Goal: Information Seeking & Learning: Find specific fact

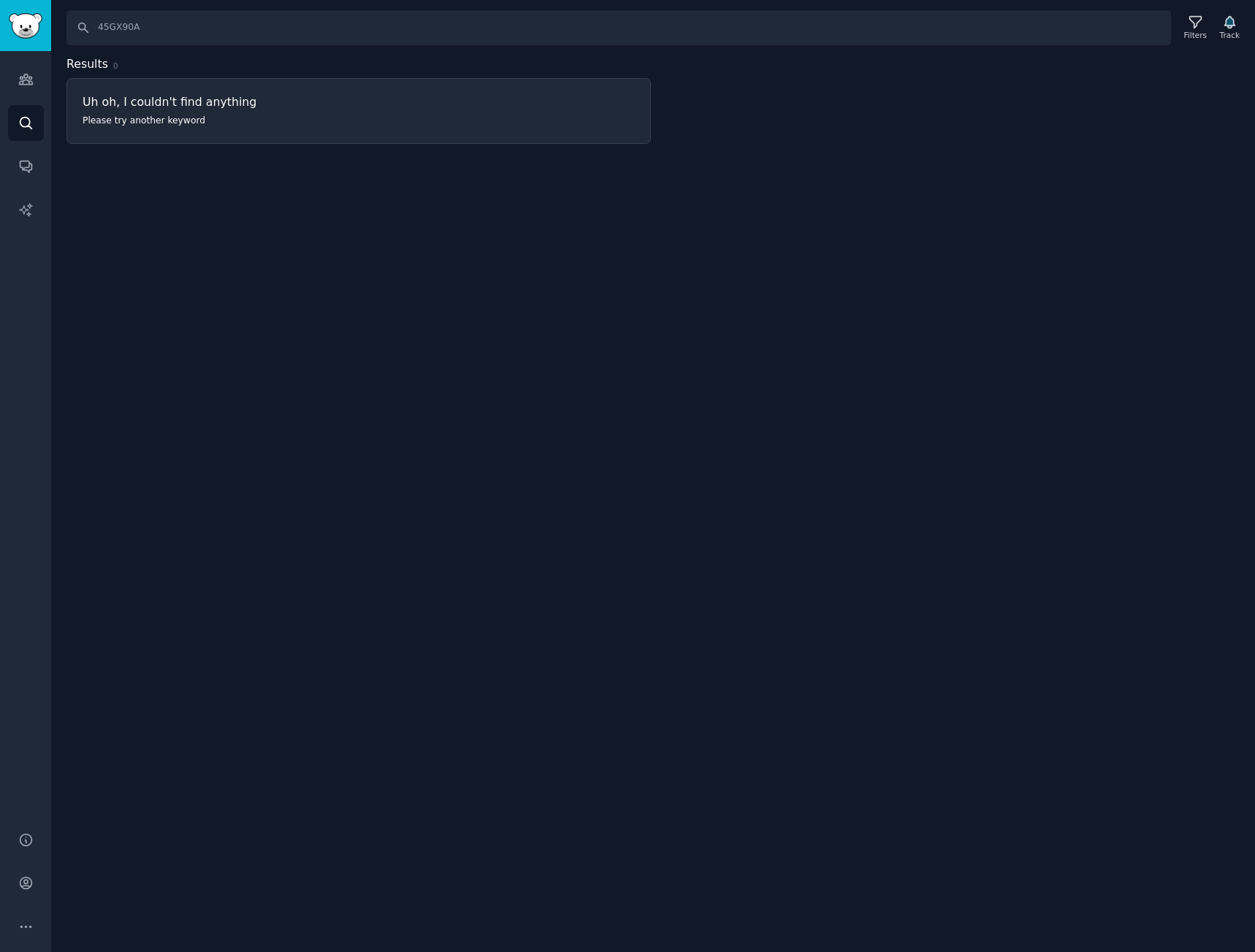
click at [338, 282] on div "Search 45GX90A Filters Track Results 0 Uh oh, I couldn't find anything Please t…" at bounding box center [653, 476] width 1204 height 952
drag, startPoint x: 151, startPoint y: 254, endPoint x: 141, endPoint y: 319, distance: 65.8
click at [151, 254] on div "Search 45GX90A Filters Track Results 0 Uh oh, I couldn't find anything Please t…" at bounding box center [653, 476] width 1204 height 952
click at [228, 414] on div "Search 45GX90A Filters Track Results 0 Uh oh, I couldn't find anything Please t…" at bounding box center [653, 476] width 1204 height 952
drag, startPoint x: 192, startPoint y: 28, endPoint x: -144, endPoint y: 17, distance: 336.2
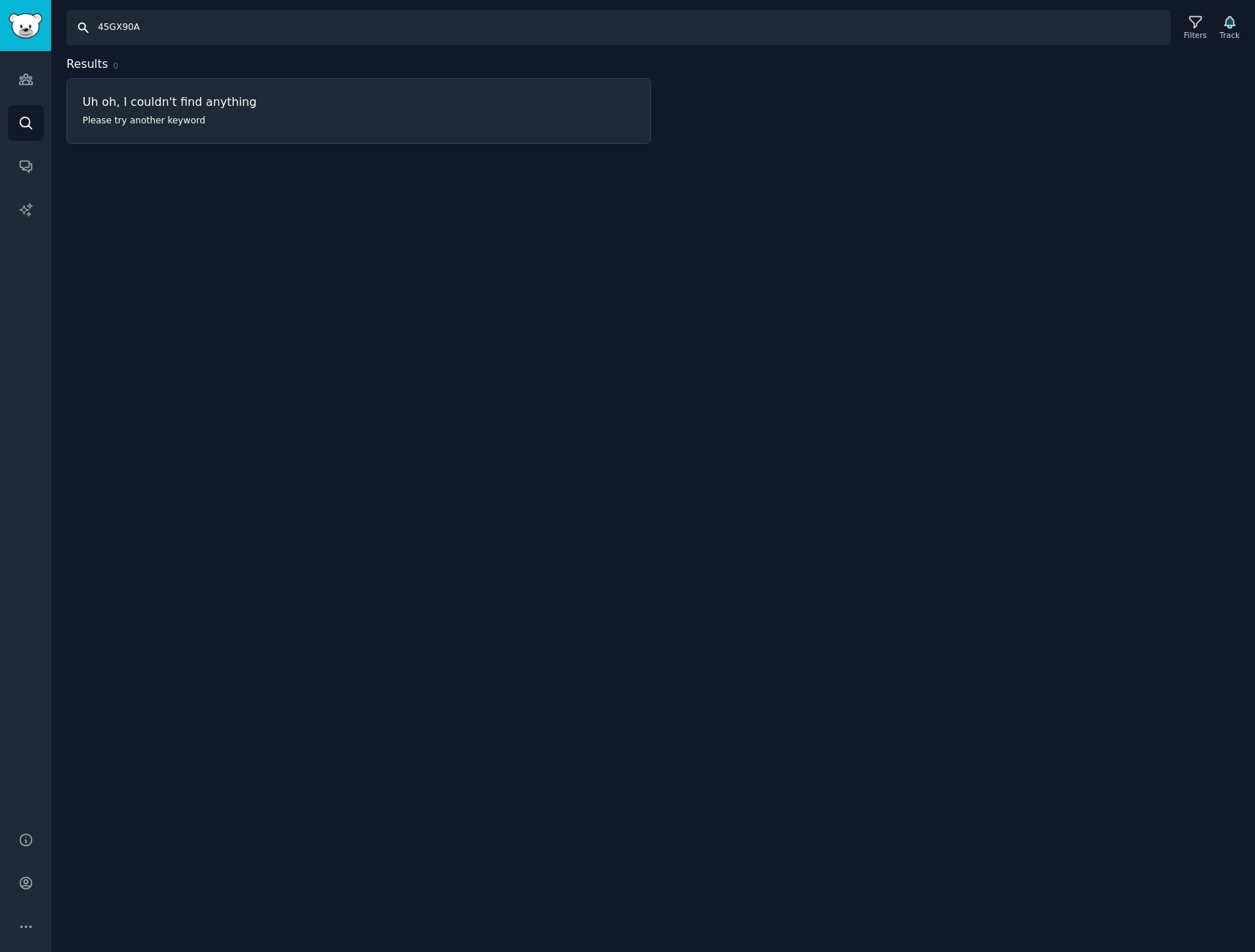
click at [0, 17] on html "Conversations Audiences Search Conversations AI Reports Help Account More Searc…" at bounding box center [628, 476] width 1255 height 952
click at [873, 467] on div "Search Filters Track Results 0 Uh oh, I couldn't find anything Please try anoth…" at bounding box center [653, 476] width 1204 height 952
drag, startPoint x: 391, startPoint y: 29, endPoint x: 291, endPoint y: 16, distance: 100.8
click at [291, 18] on input "Search" at bounding box center [619, 28] width 1105 height 35
type input "xboom"
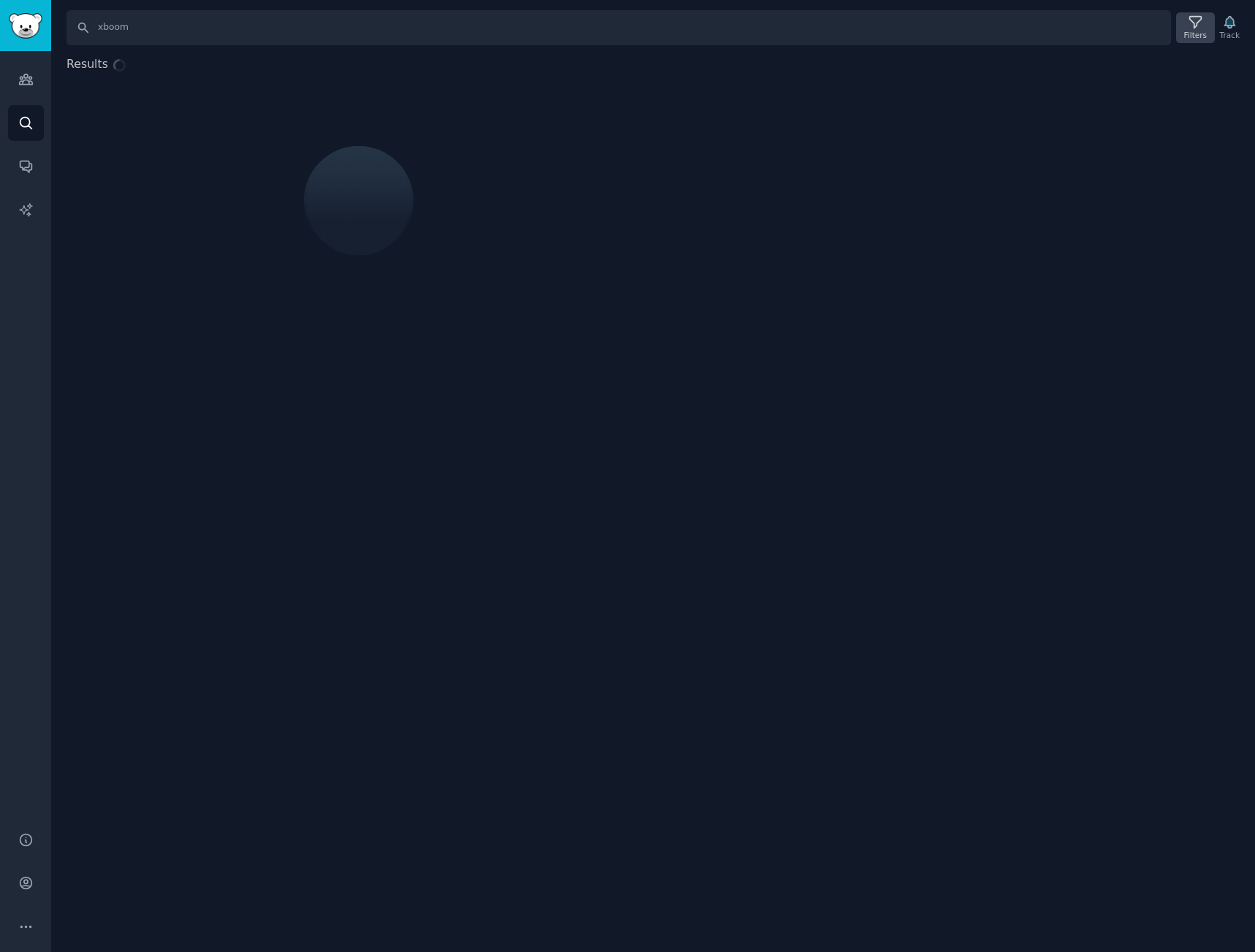
click at [1196, 28] on icon at bounding box center [1195, 22] width 15 height 15
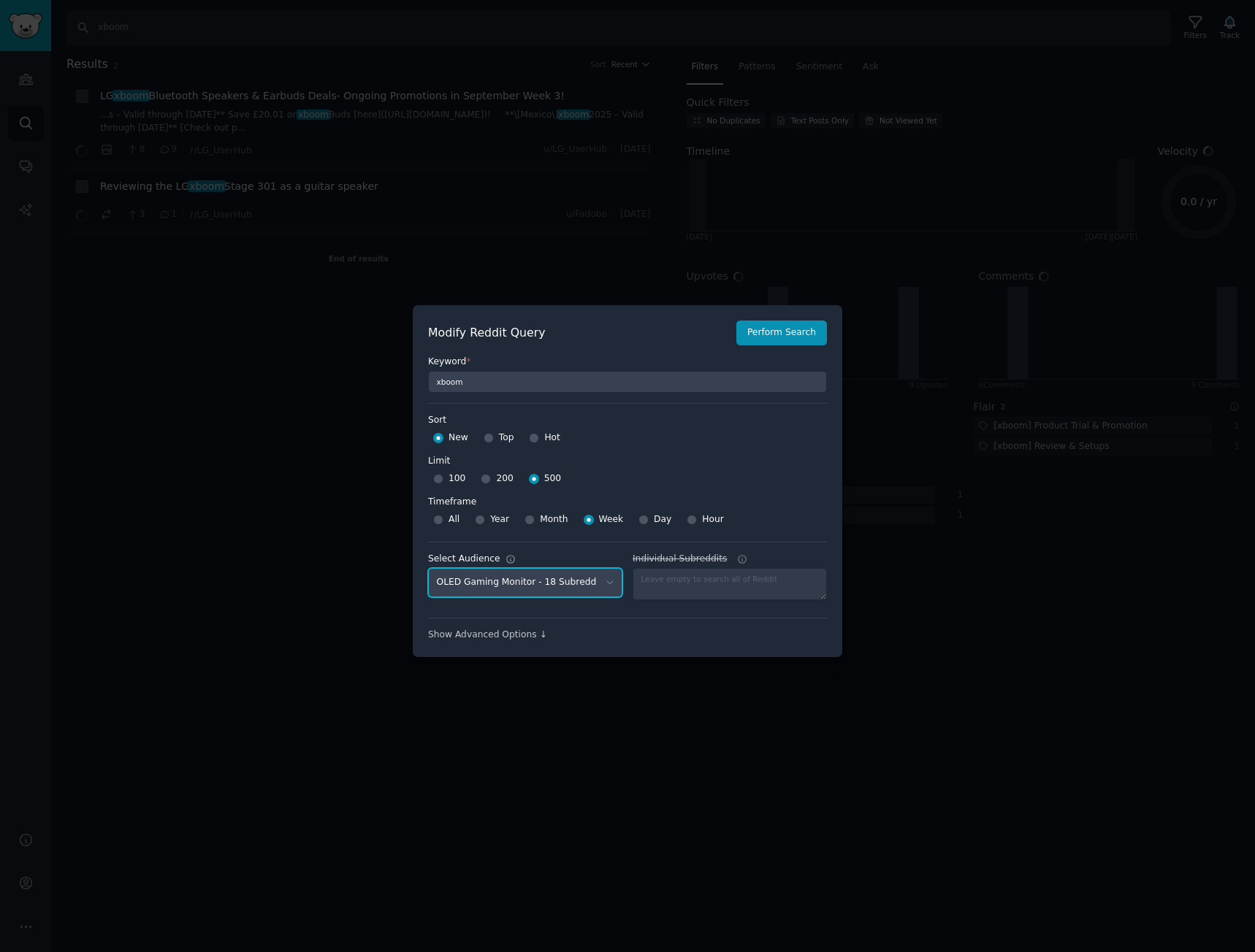
click at [559, 582] on select "No audience - Searching all of Reddit stanbyme - 35 Subreddits internetexplorer…" at bounding box center [525, 582] width 194 height 30
select select "d5641c5a1a"
click at [428, 568] on select "No audience - Searching all of Reddit stanbyme - 35 Subreddits internetexplorer…" at bounding box center [525, 582] width 194 height 30
click at [792, 330] on button "Perform Search" at bounding box center [781, 333] width 90 height 25
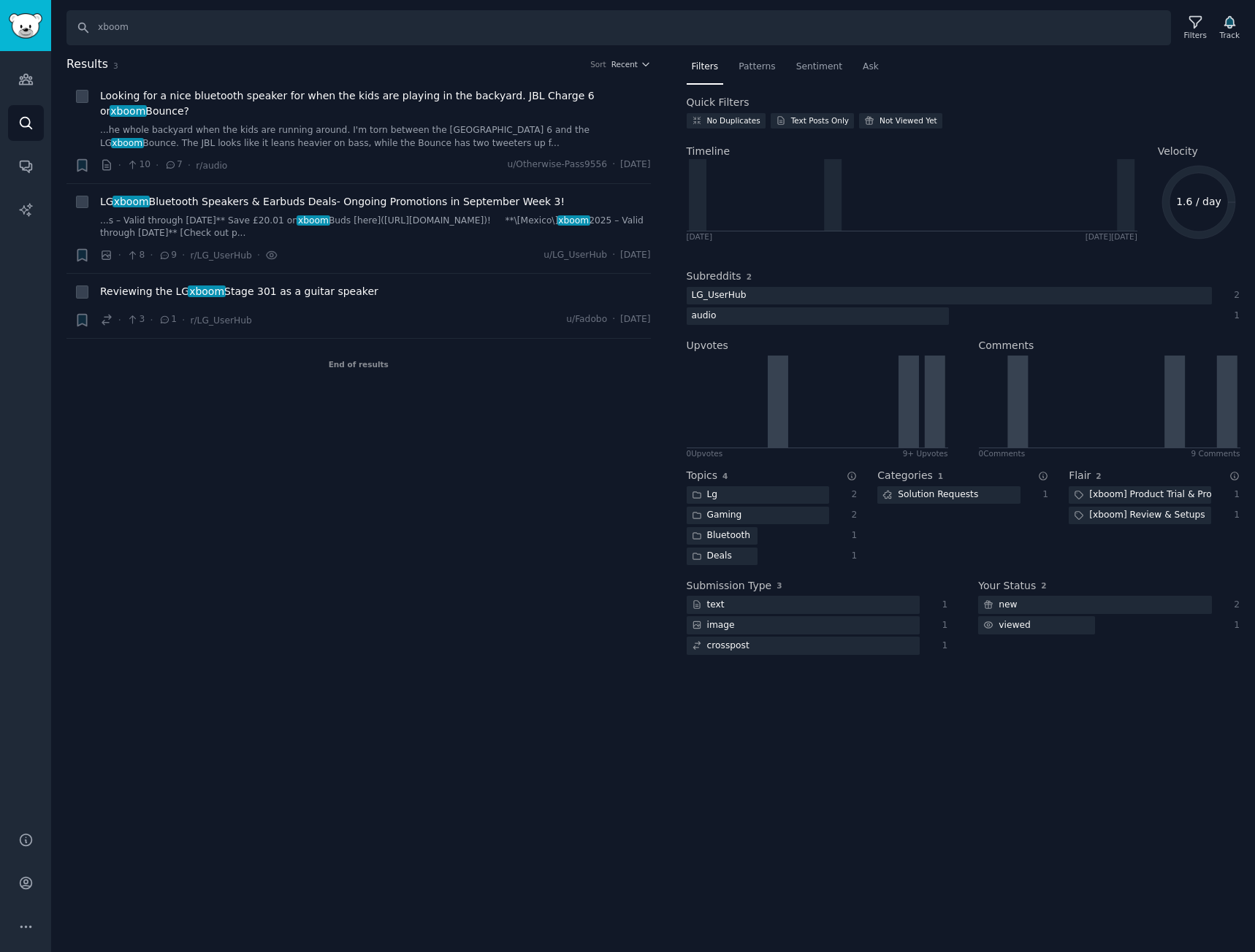
click at [432, 616] on div "Results 3 Sort Recent + Looking for a nice bluetooth speaker for when the kids …" at bounding box center [369, 364] width 605 height 618
click at [438, 614] on div "Results 3 Sort Recent + Looking for a nice bluetooth speaker for when the kids …" at bounding box center [369, 364] width 605 height 618
click at [188, 38] on input "xboom" at bounding box center [619, 28] width 1105 height 35
type input "xboom buds"
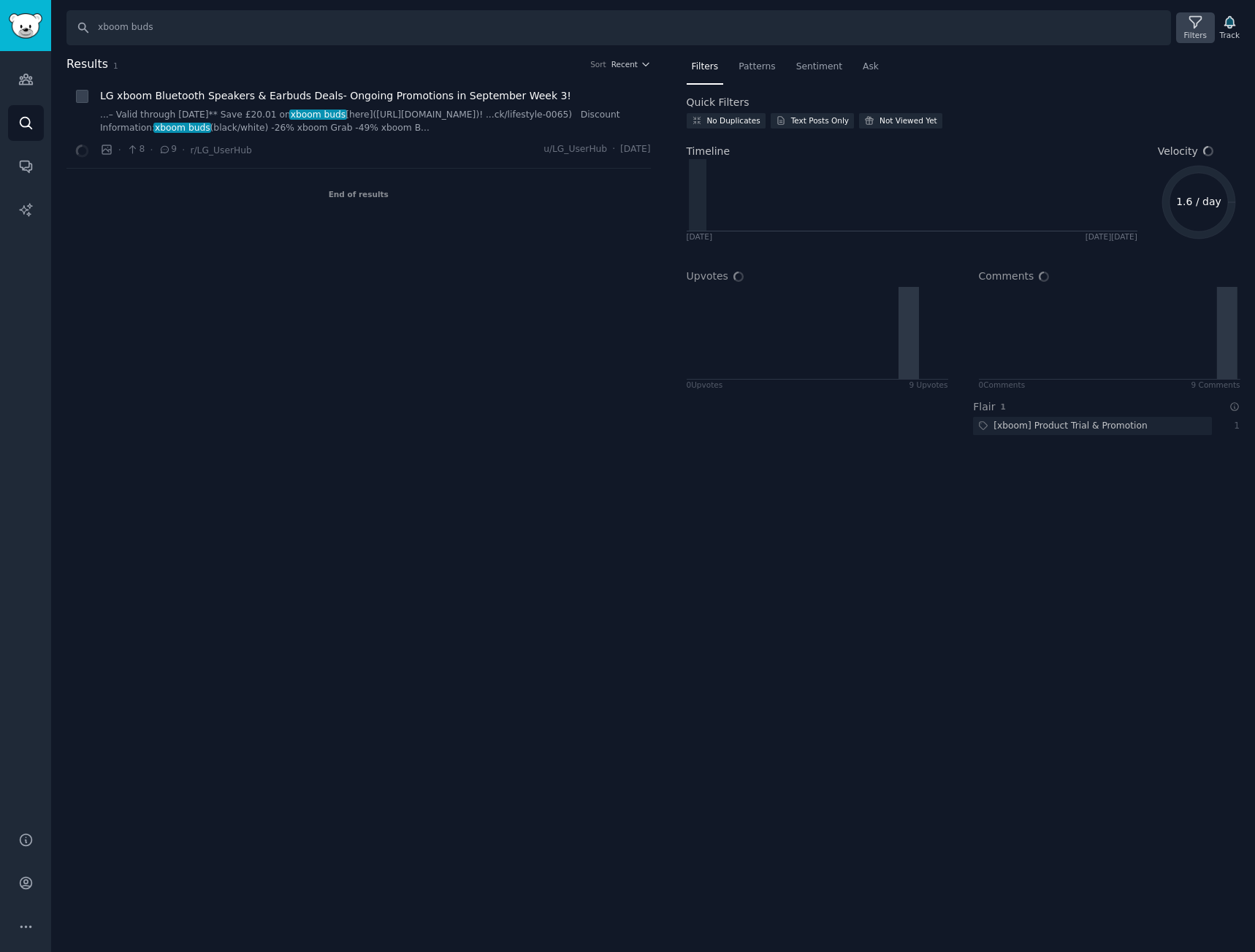
click at [1205, 33] on div "Filters" at bounding box center [1195, 34] width 22 height 10
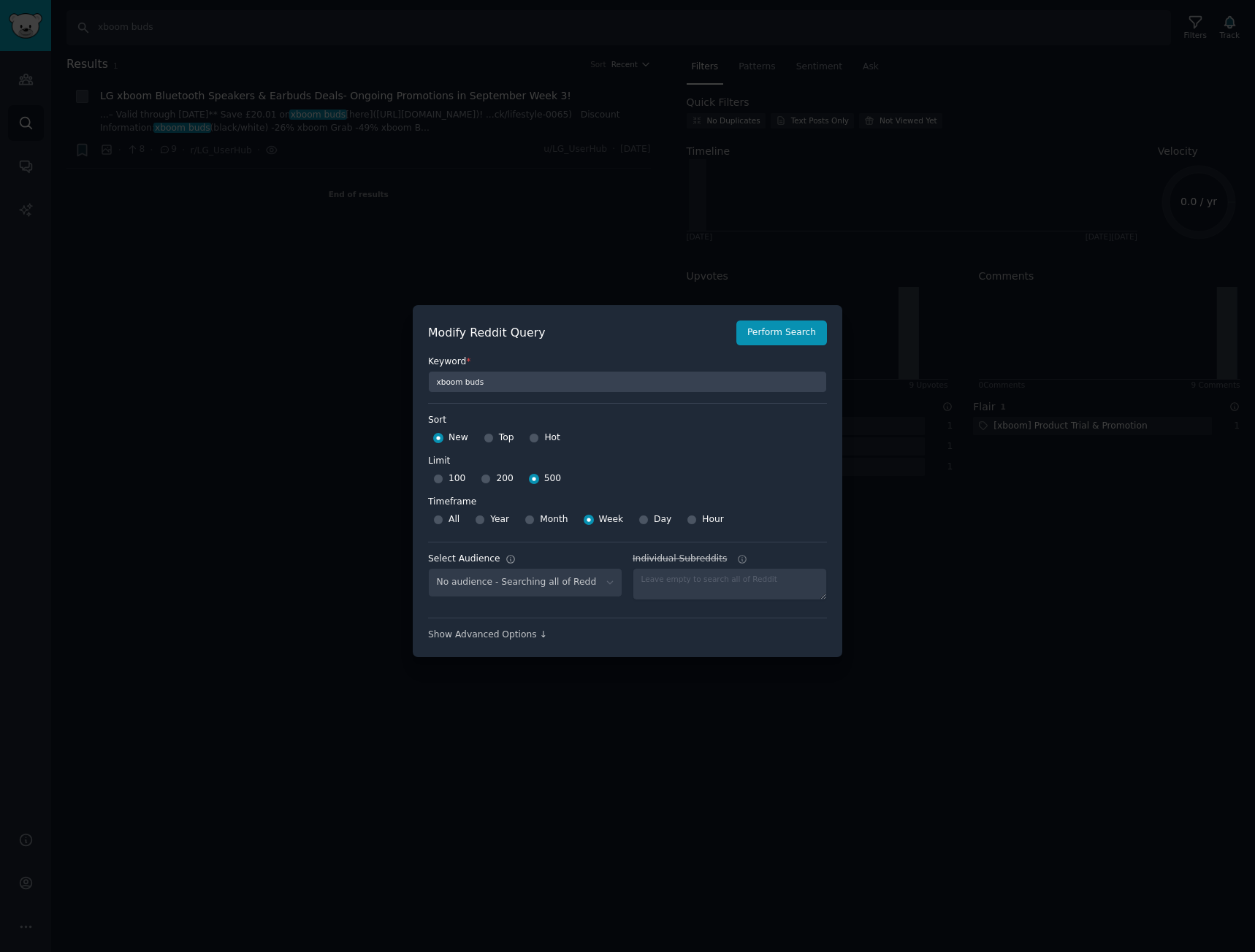
select select "d5641c5a1a"
click at [548, 574] on select "No audience - Searching all of Reddit stanbyme - 35 Subreddits internetexplorer…" at bounding box center [525, 582] width 194 height 30
select select
click at [428, 568] on select "No audience - Searching all of Reddit stanbyme - 35 Subreddits internetexplorer…" at bounding box center [525, 582] width 194 height 30
click at [784, 330] on button "Perform Search" at bounding box center [781, 333] width 90 height 25
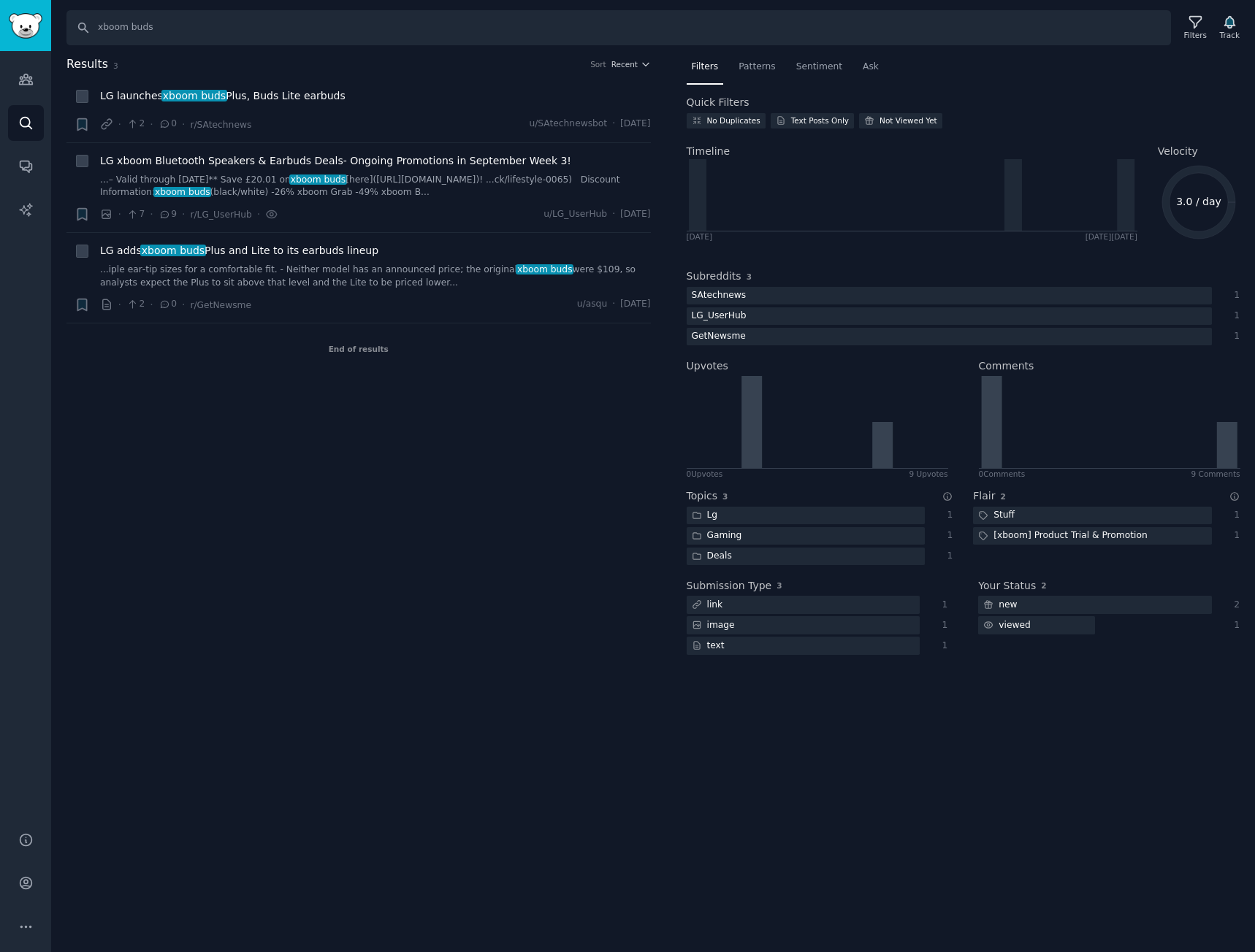
click at [418, 493] on div "Results 3 Sort Recent + LG launches xboom buds Plus, Buds Lite earbuds · 2 · 0 …" at bounding box center [369, 364] width 605 height 618
